Goal: Find specific page/section

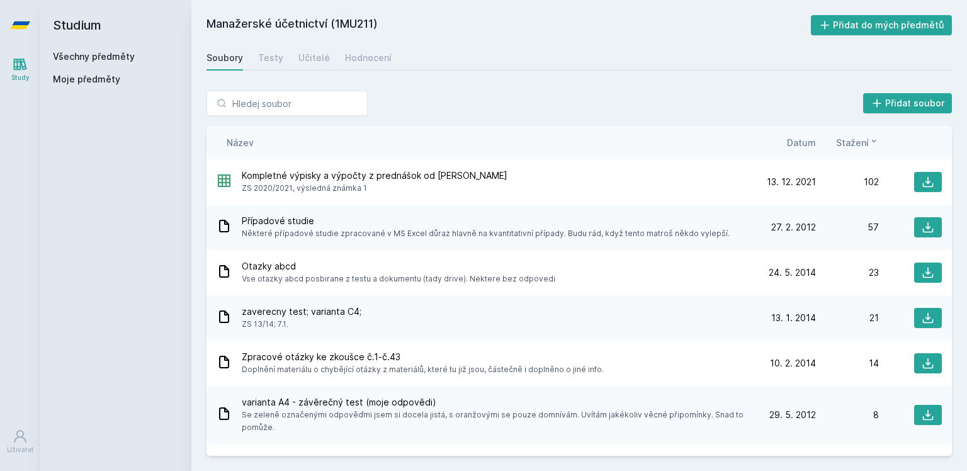
scroll to position [156, 0]
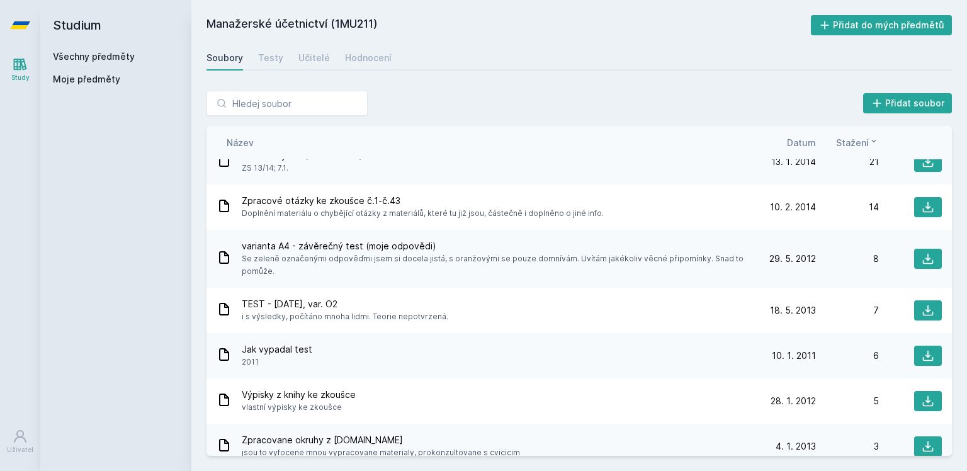
click at [123, 60] on link "Všechny předměty" at bounding box center [94, 56] width 82 height 11
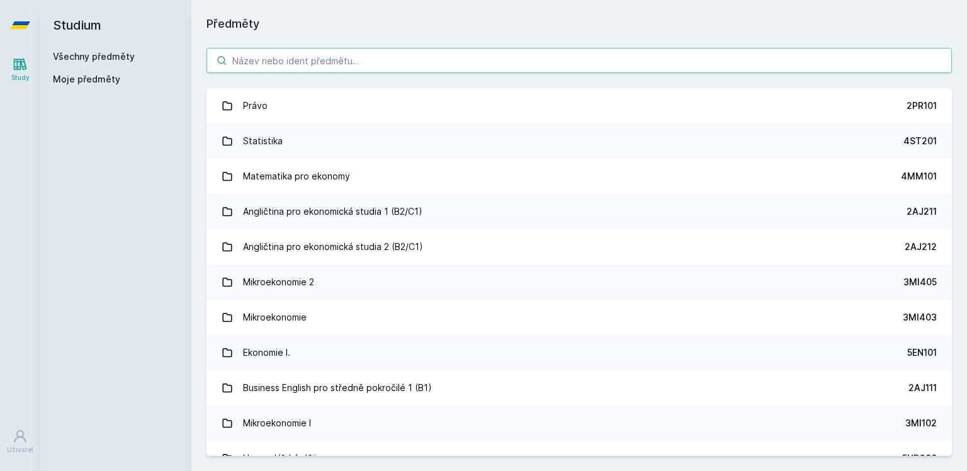
click at [244, 58] on input "search" at bounding box center [579, 60] width 745 height 25
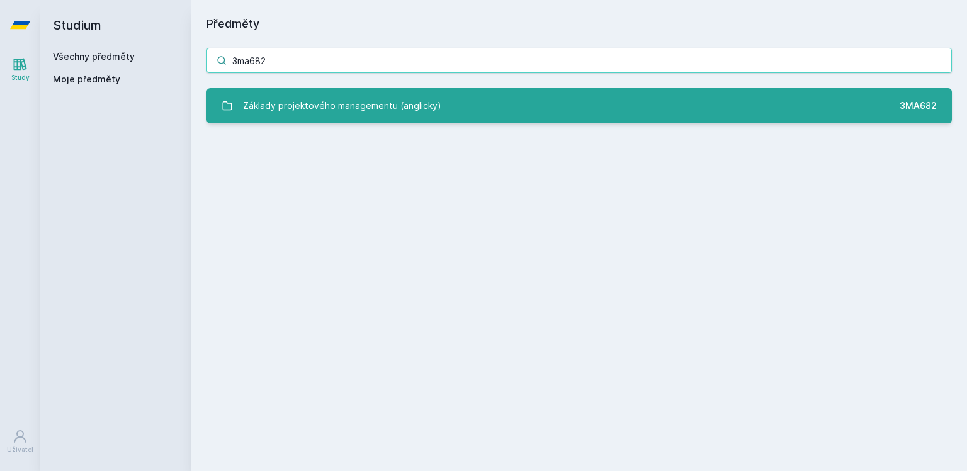
type input "3ma682"
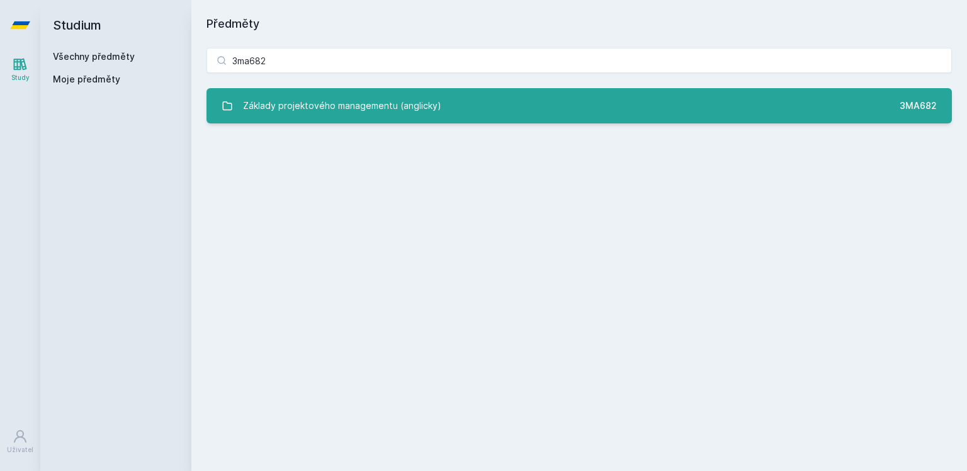
click at [332, 103] on div "Základy projektového managementu (anglicky)" at bounding box center [342, 105] width 198 height 25
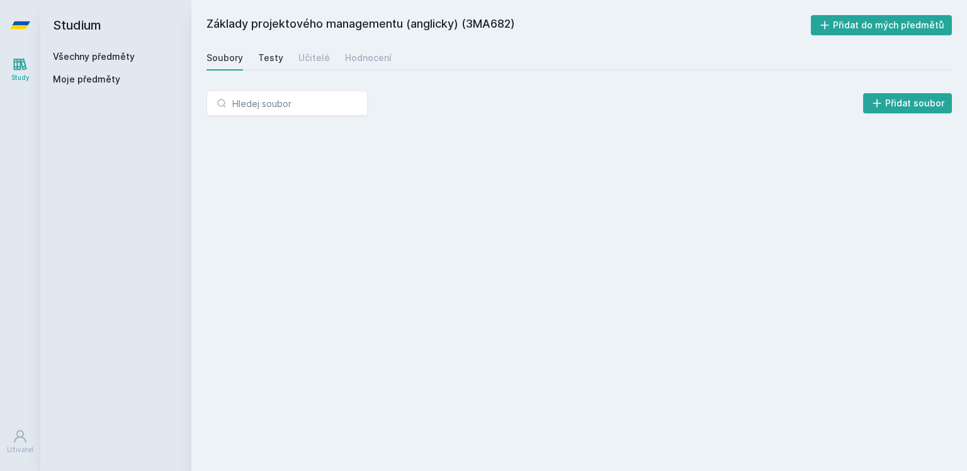
click at [265, 54] on div "Testy" at bounding box center [270, 58] width 25 height 13
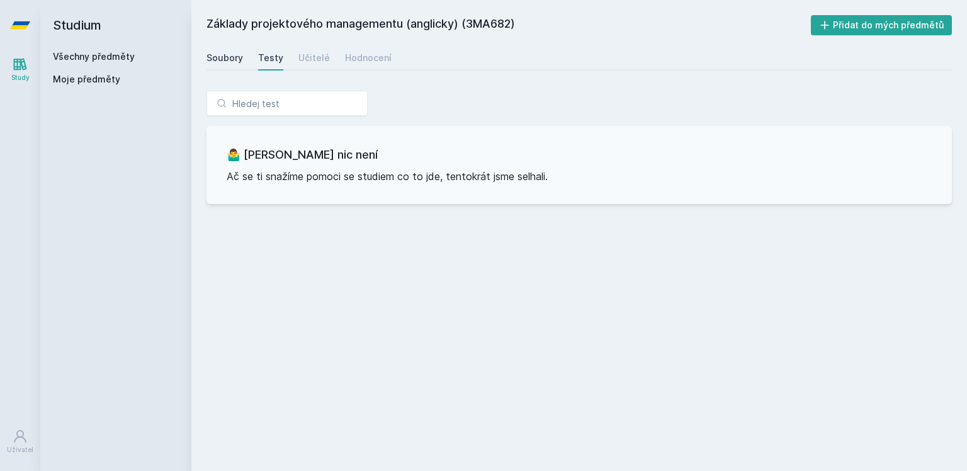
click at [237, 57] on div "Soubory" at bounding box center [225, 58] width 37 height 13
click at [501, 22] on h2 "Základy projektového managementu (anglicky) (3MA682)" at bounding box center [509, 25] width 604 height 20
copy h2 "3MA682"
